Goal: Information Seeking & Learning: Learn about a topic

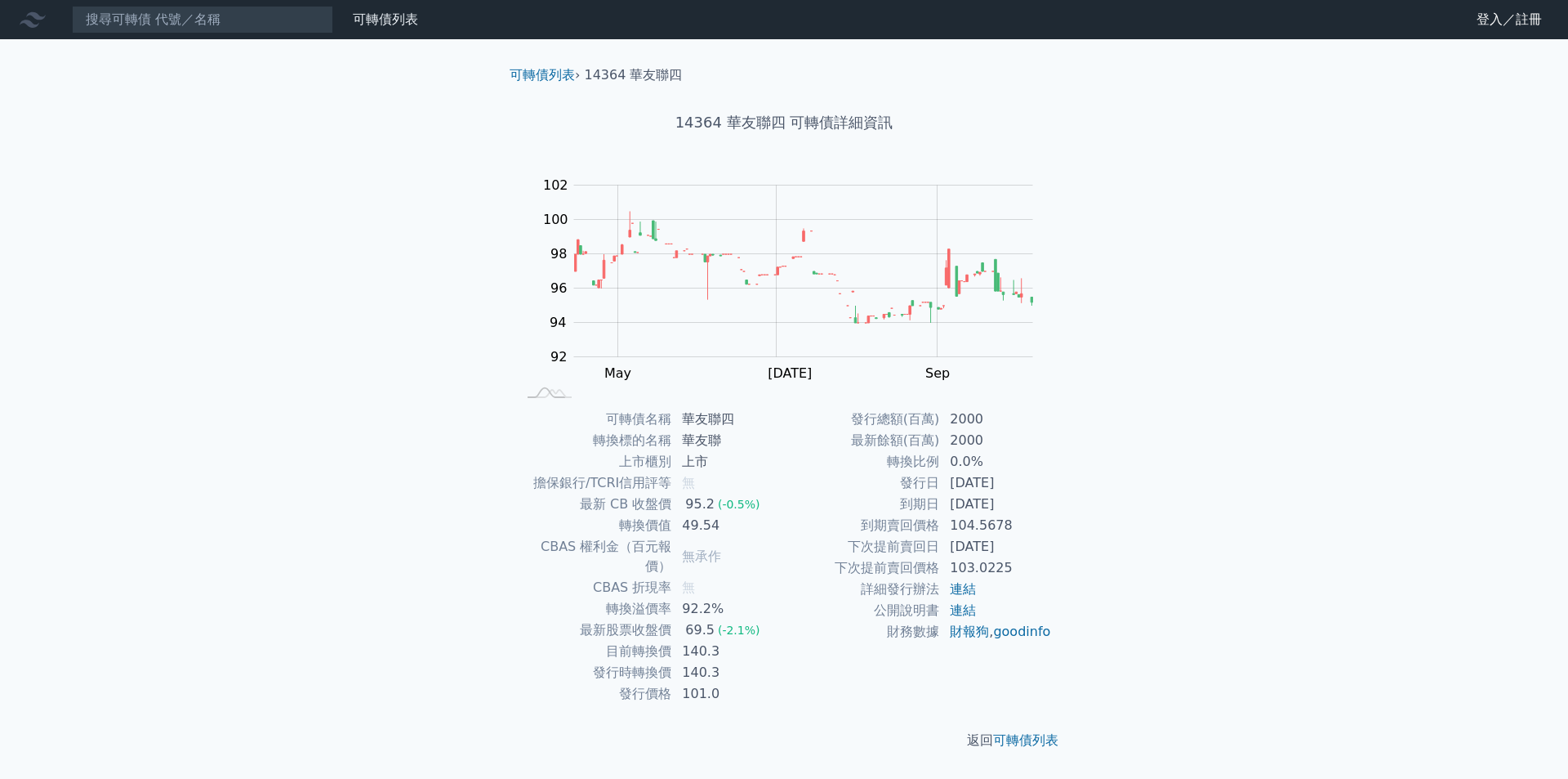
click at [1158, 405] on div "可轉債列表 財務數據 可轉債列表 財務數據 登入／註冊 登入／註冊 可轉債列表 › 14364 華友聯四 14364 華友聯四 可轉債詳細資訊 Zoom Ou…" at bounding box center [784, 389] width 1568 height 779
drag, startPoint x: 973, startPoint y: 486, endPoint x: 1034, endPoint y: 481, distance: 61.2
click at [1034, 481] on td "[DATE]" at bounding box center [996, 482] width 112 height 22
click at [1004, 497] on td "[DATE]" at bounding box center [996, 504] width 112 height 22
click at [1252, 231] on div "可轉債列表 財務數據 可轉債列表 財務數據 登入／註冊 登入／註冊 可轉債列表 › 14364 華友聯四 14364 華友聯四 可轉債詳細資訊 Zoom Ou…" at bounding box center [784, 389] width 1568 height 779
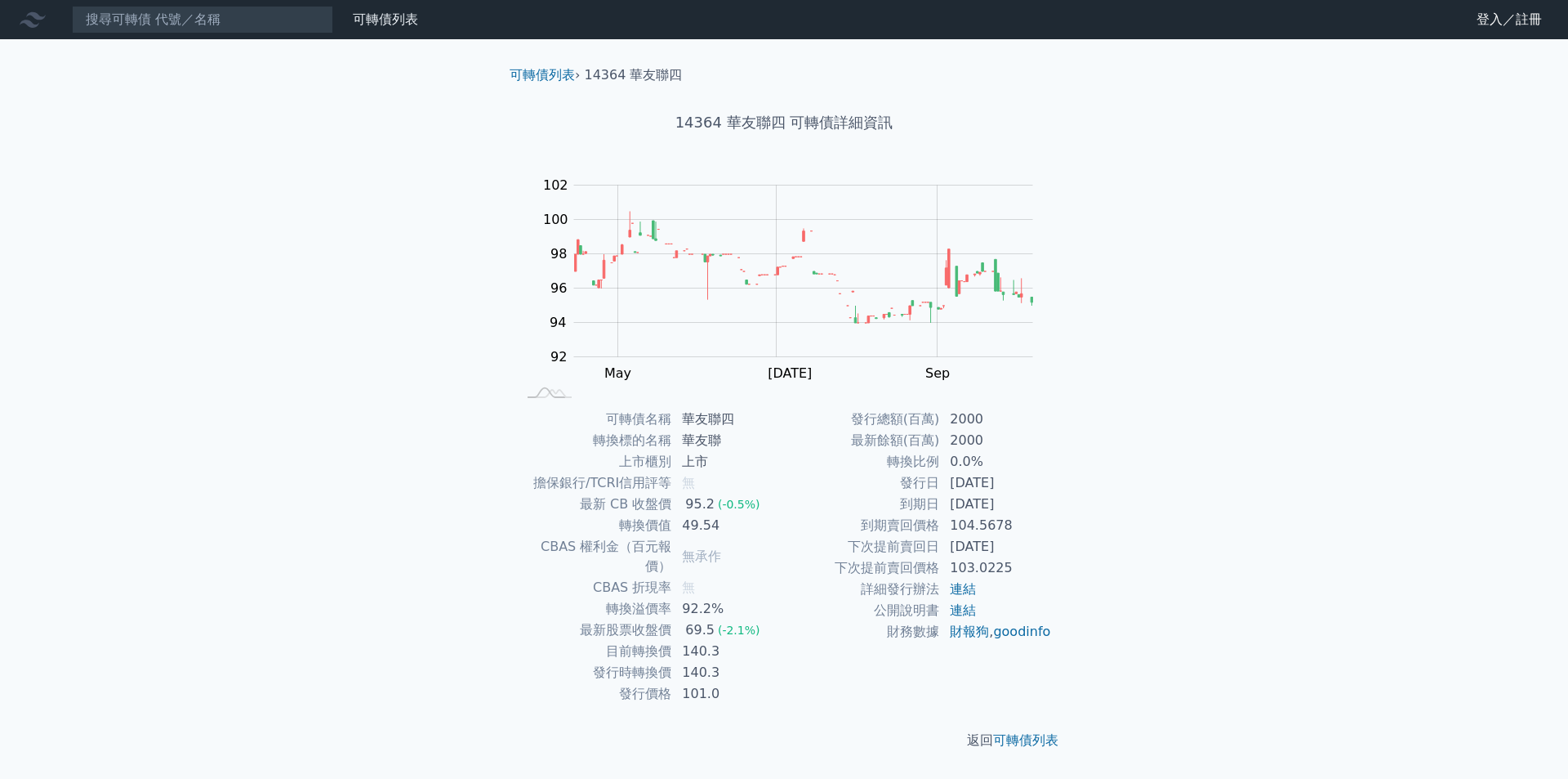
click at [1256, 190] on div "可轉債列表 財務數據 可轉債列表 財務數據 登入／註冊 登入／註冊 可轉債列表 › 14364 華友聯四 14364 華友聯四 可轉債詳細資訊 Zoom Ou…" at bounding box center [784, 389] width 1568 height 779
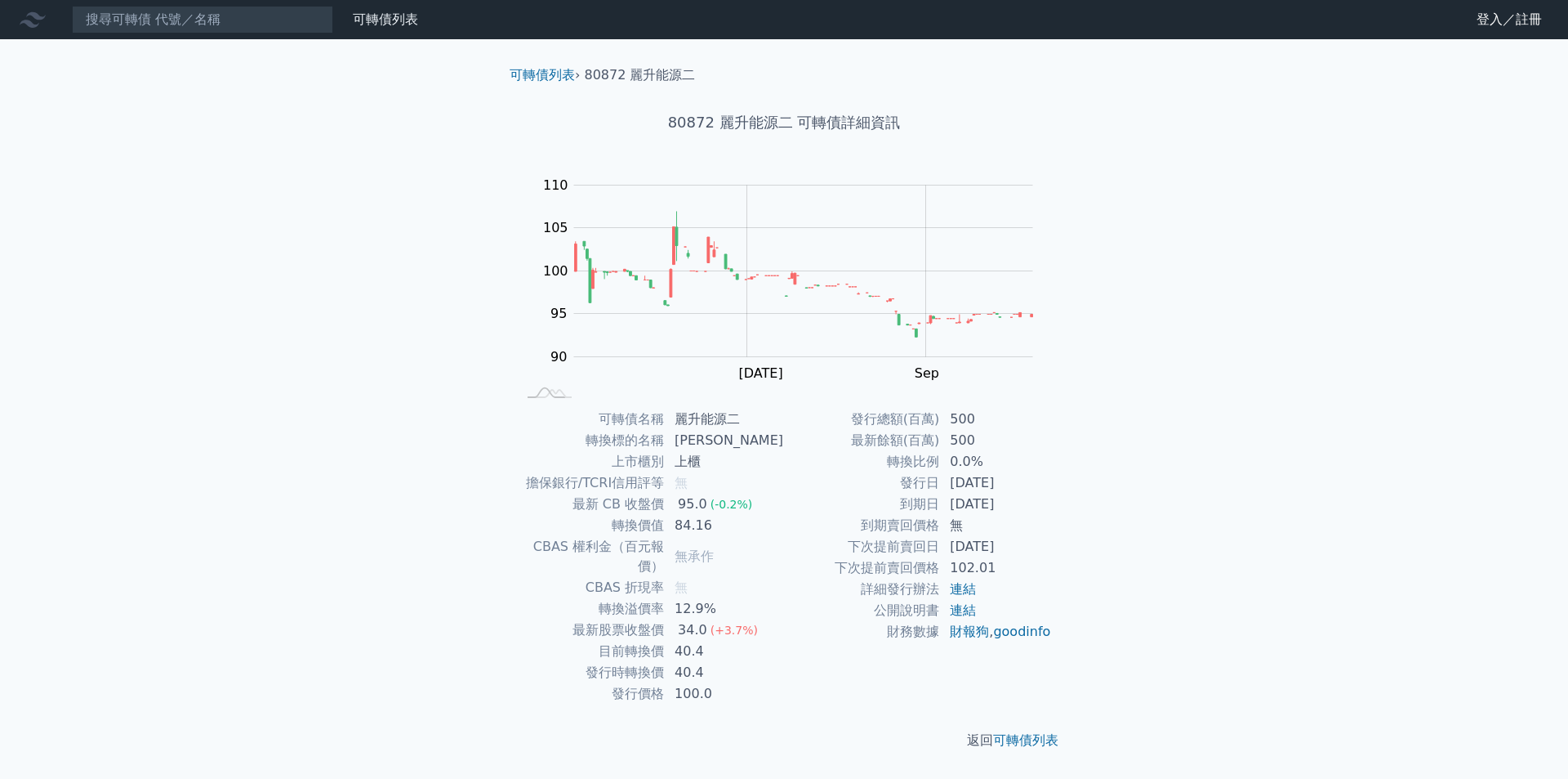
click at [1136, 319] on div "可轉債列表 財務數據 可轉債列表 財務數據 登入／註冊 登入／註冊 可轉債列表 › 80872 麗升能源二 80872 麗升能源二 可轉債詳細資訊 Zoom …" at bounding box center [784, 389] width 1568 height 779
